Goal: Transaction & Acquisition: Purchase product/service

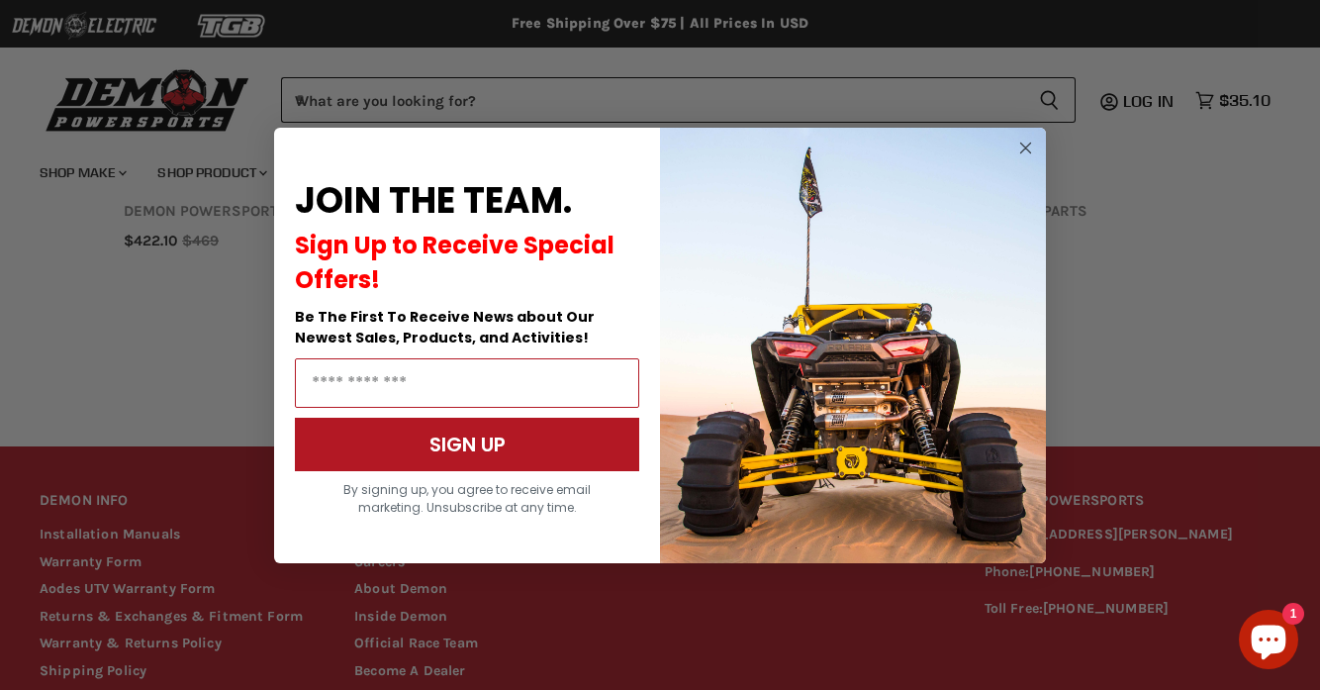
scroll to position [1542, 0]
